Goal: Find specific fact: Find specific fact

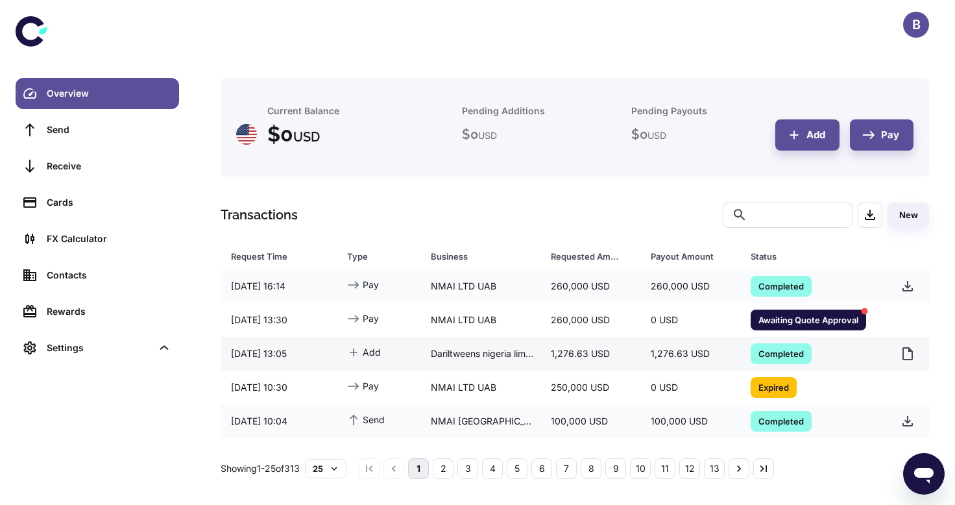
click at [786, 351] on span "Completed" at bounding box center [781, 353] width 61 height 13
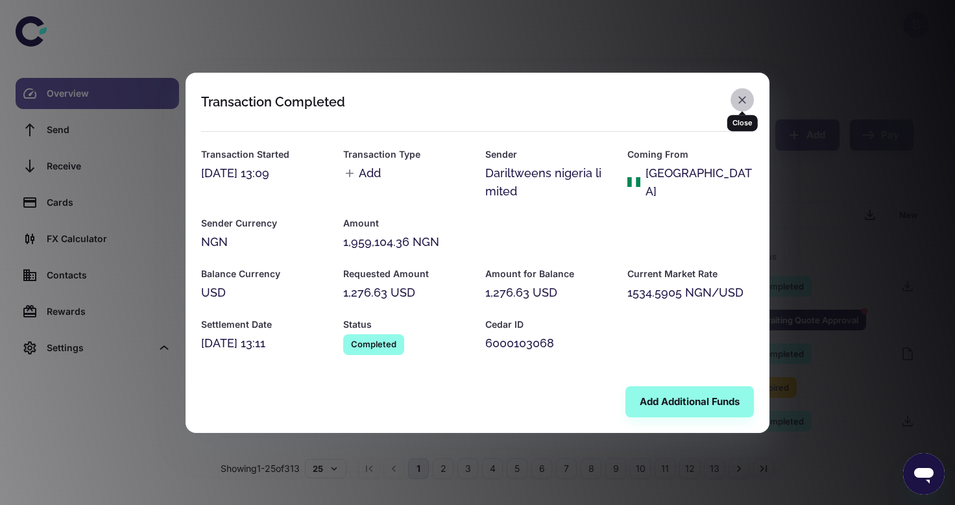
click at [740, 101] on icon "button" at bounding box center [742, 99] width 13 height 13
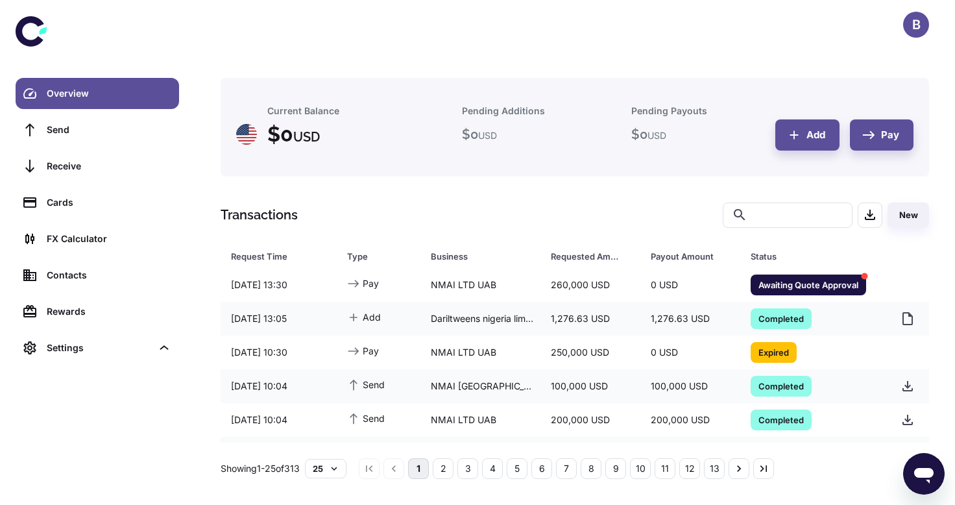
scroll to position [45, 0]
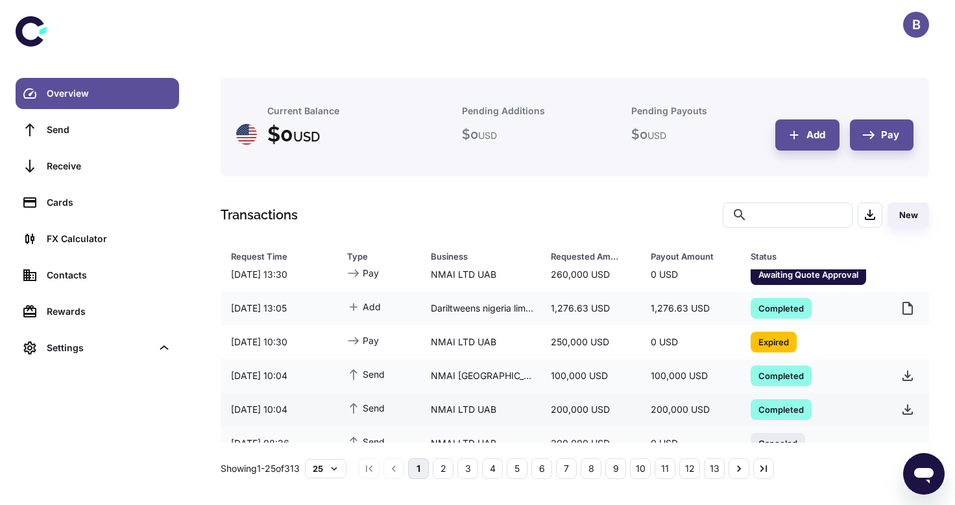
click at [779, 409] on span "Completed" at bounding box center [781, 408] width 61 height 13
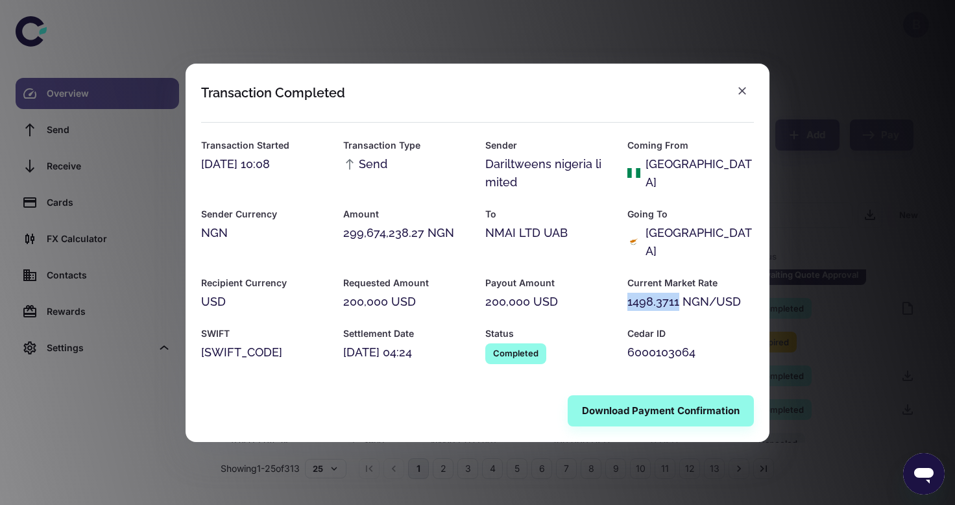
drag, startPoint x: 628, startPoint y: 292, endPoint x: 679, endPoint y: 289, distance: 51.4
click at [679, 293] on div "1498.3711 NGN/USD" at bounding box center [690, 302] width 127 height 18
copy div "1498.3711"
click at [747, 97] on icon "button" at bounding box center [742, 90] width 13 height 13
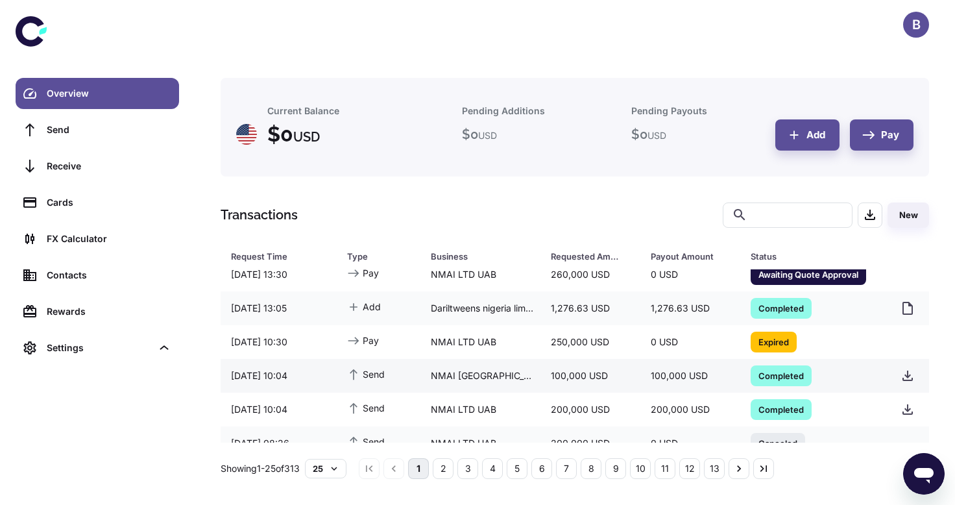
click at [769, 376] on span "Completed" at bounding box center [781, 375] width 61 height 13
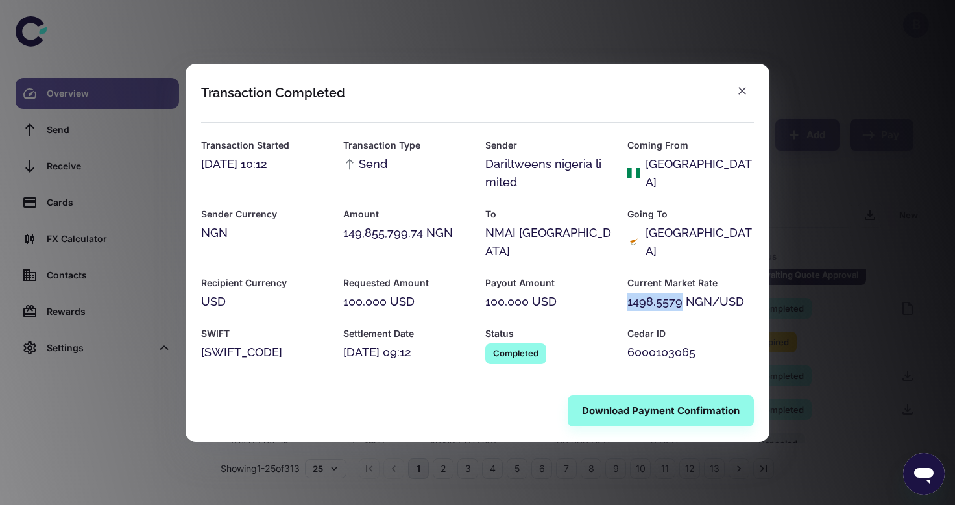
drag, startPoint x: 628, startPoint y: 291, endPoint x: 685, endPoint y: 291, distance: 56.5
click at [685, 293] on div "1498.5579 NGN/USD" at bounding box center [690, 302] width 127 height 18
copy div "1498.5579"
click at [740, 97] on icon "button" at bounding box center [742, 90] width 13 height 13
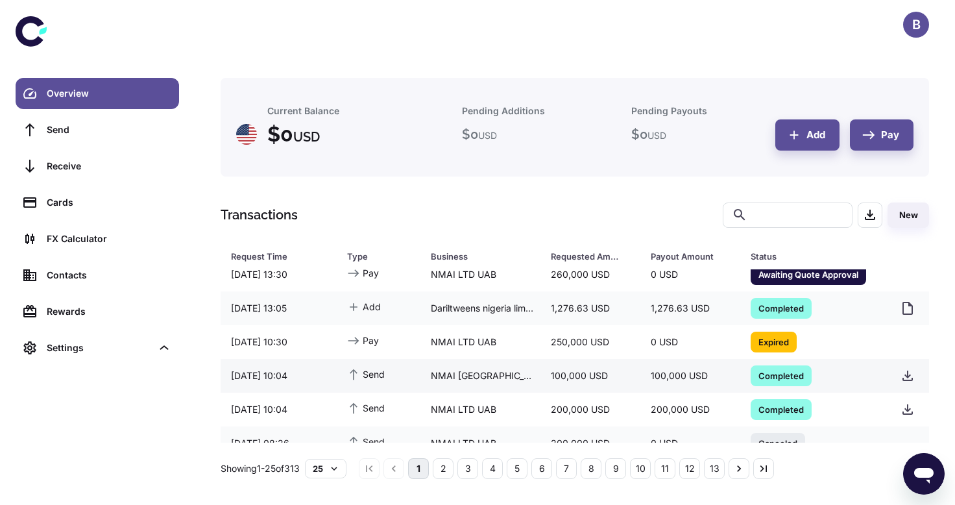
click at [768, 370] on span "Completed" at bounding box center [781, 375] width 61 height 13
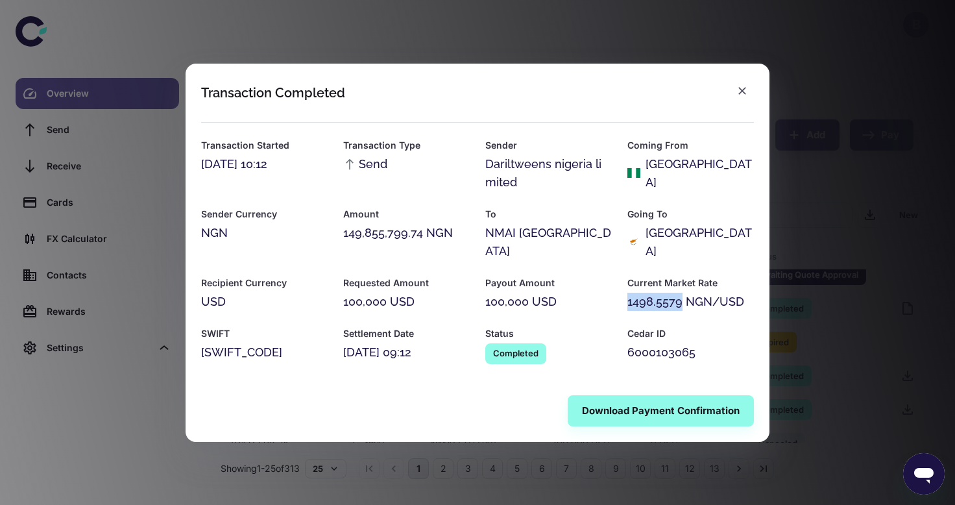
drag, startPoint x: 629, startPoint y: 294, endPoint x: 684, endPoint y: 293, distance: 55.2
click at [684, 293] on div "1498.5579 NGN/USD" at bounding box center [690, 302] width 127 height 18
copy div "1498.5579"
